Goal: Book appointment/travel/reservation

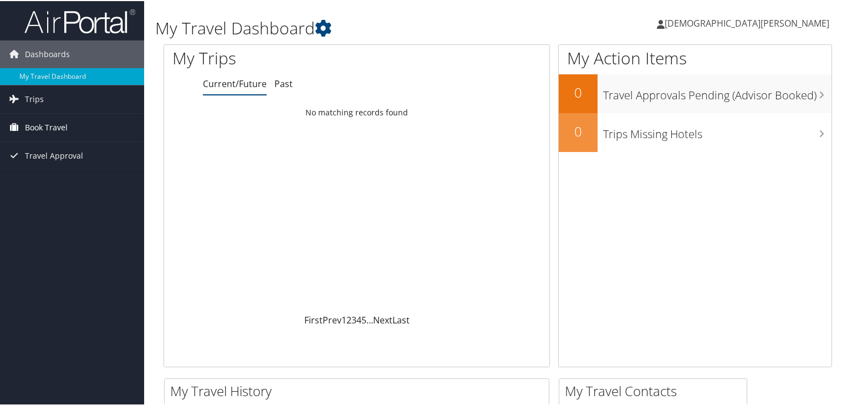
click at [40, 127] on span "Book Travel" at bounding box center [46, 127] width 43 height 28
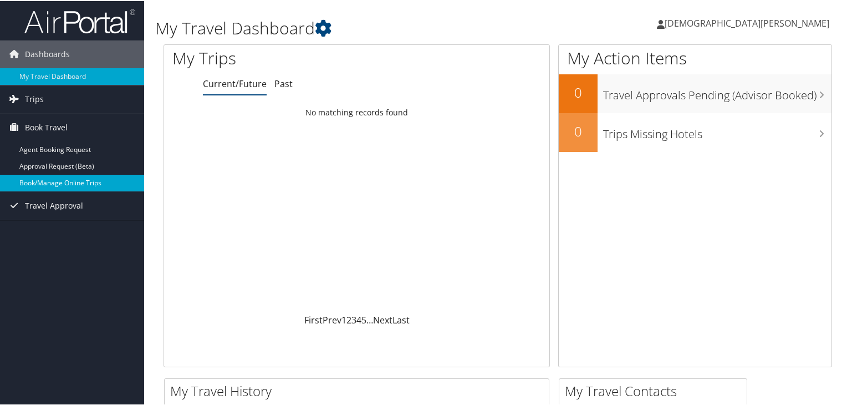
click at [72, 183] on link "Book/Manage Online Trips" at bounding box center [72, 181] width 144 height 17
